Goal: Navigation & Orientation: Find specific page/section

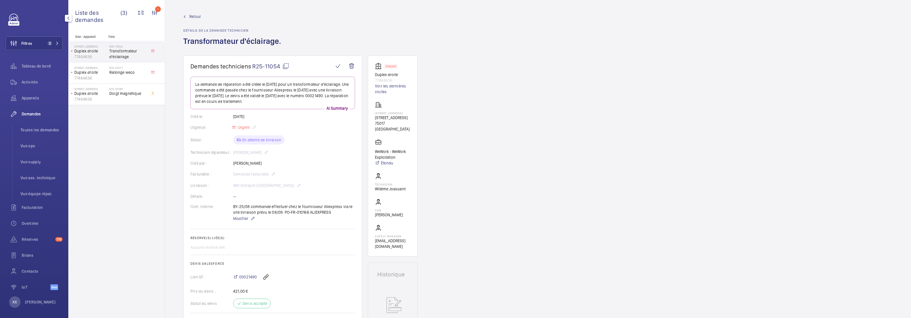
scroll to position [6, 0]
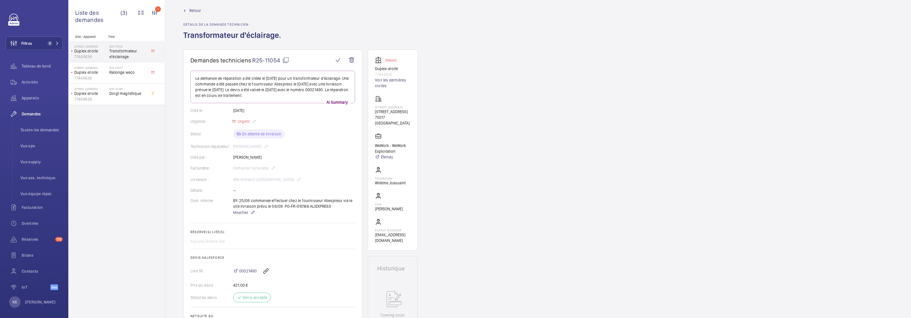
click at [189, 14] on div "Retour Détails de la demande technicien Transformateur d'éclairage." at bounding box center [233, 29] width 101 height 42
click at [187, 8] on link "Retour" at bounding box center [233, 11] width 101 height 6
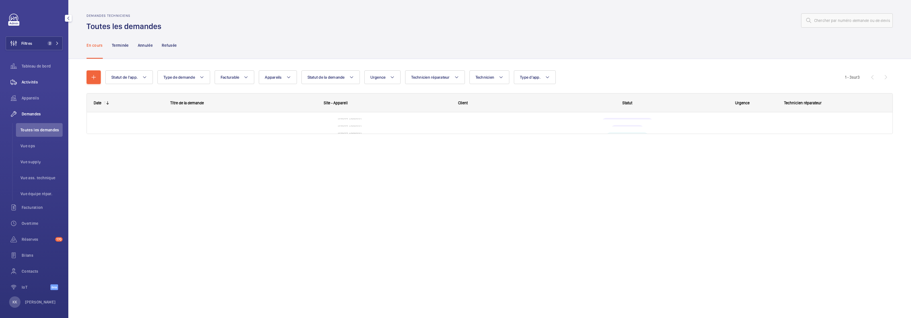
click at [27, 87] on div "Activités" at bounding box center [34, 82] width 57 height 14
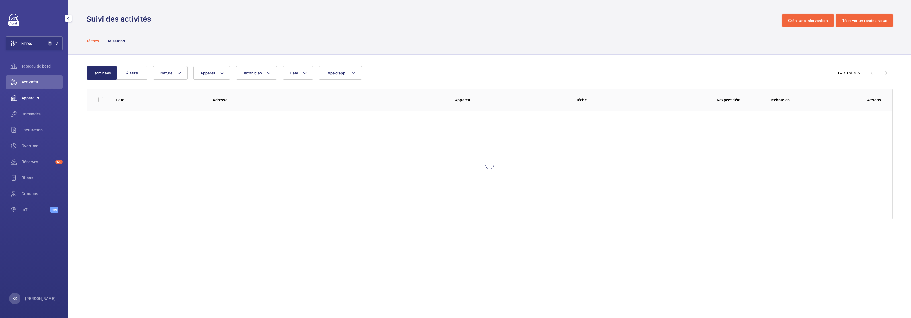
click at [26, 92] on div "Appareils" at bounding box center [34, 98] width 57 height 14
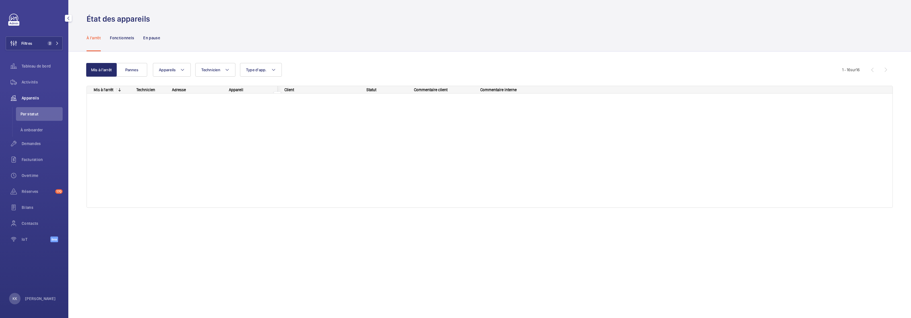
click at [27, 96] on span "Appareils" at bounding box center [42, 98] width 41 height 6
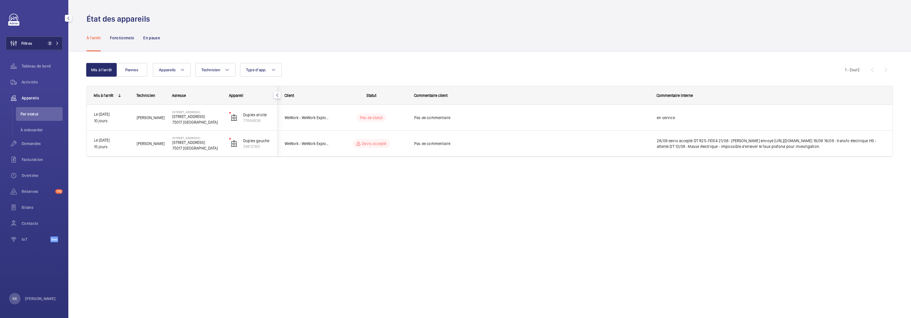
click at [42, 38] on button "Filtres 2" at bounding box center [34, 43] width 57 height 14
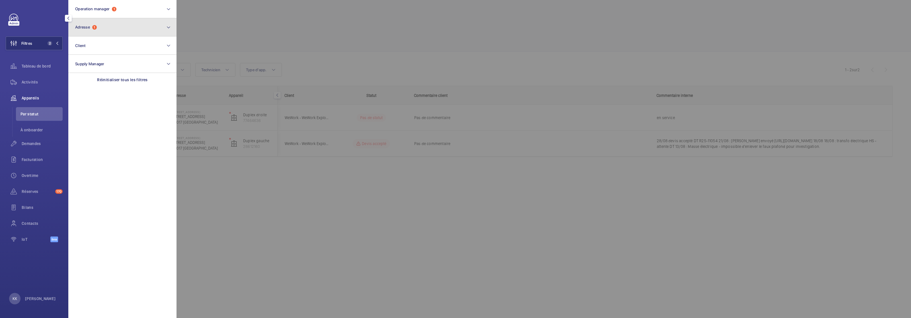
click at [101, 32] on button "Adresse 1" at bounding box center [122, 27] width 108 height 18
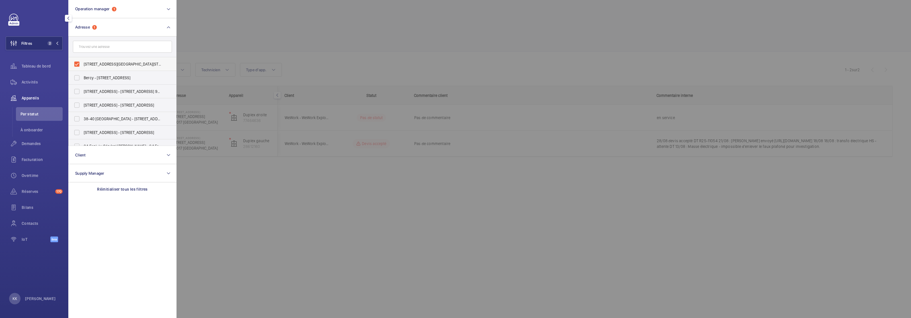
click at [84, 58] on label "[STREET_ADDRESS][GEOGRAPHIC_DATA][STREET_ADDRESS]" at bounding box center [118, 64] width 99 height 14
click at [83, 58] on input "[STREET_ADDRESS][GEOGRAPHIC_DATA][STREET_ADDRESS]" at bounding box center [76, 63] width 11 height 11
checkbox input "false"
click at [193, 7] on div at bounding box center [632, 159] width 911 height 318
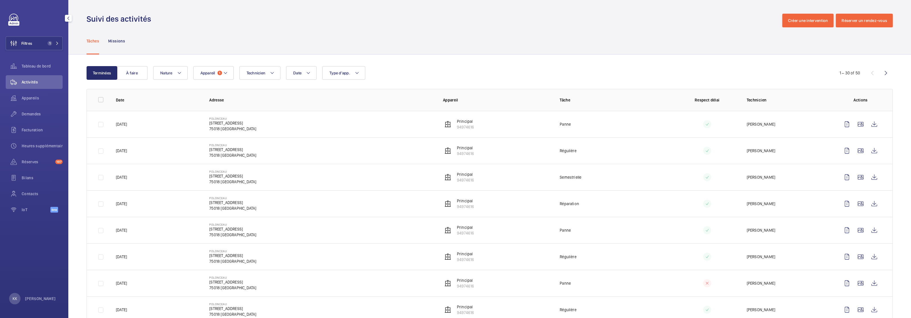
click at [28, 79] on span "Activités" at bounding box center [42, 82] width 41 height 6
click at [42, 66] on span "Tableau de bord" at bounding box center [42, 66] width 41 height 6
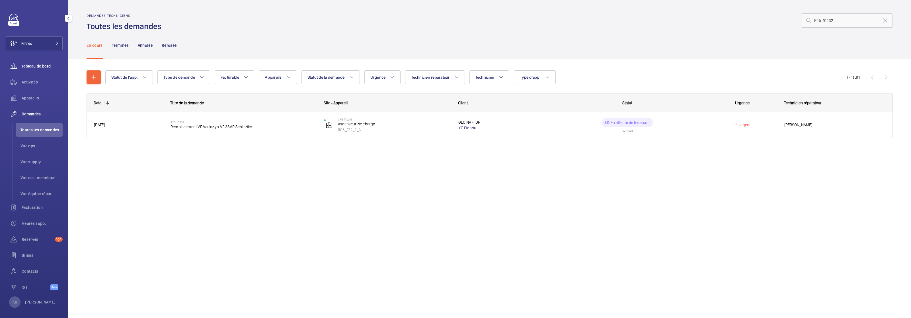
click at [36, 60] on div "Tableau de bord" at bounding box center [34, 66] width 57 height 14
